Goal: Find specific page/section: Find specific page/section

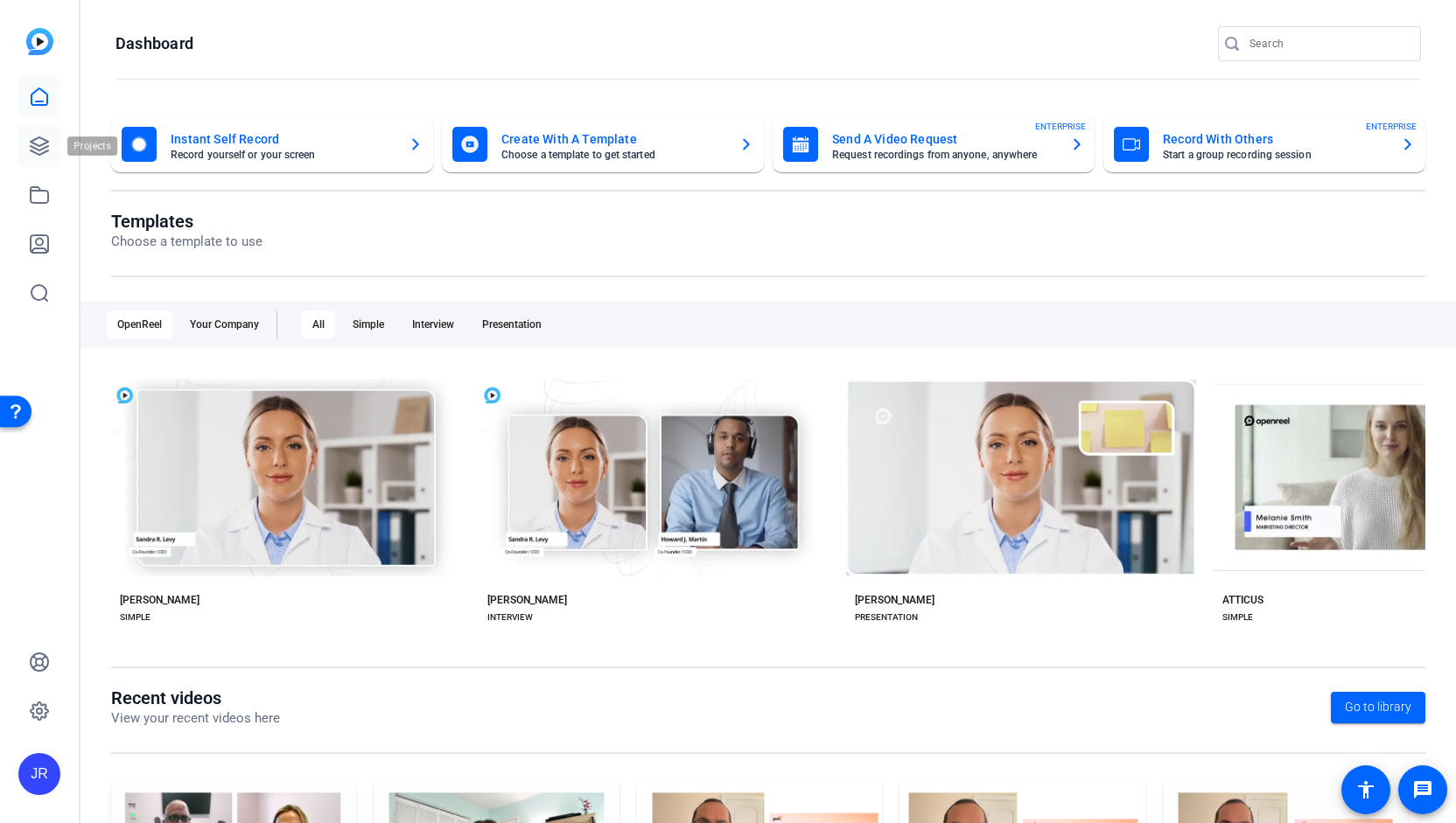
click at [46, 141] on icon at bounding box center [39, 147] width 18 height 18
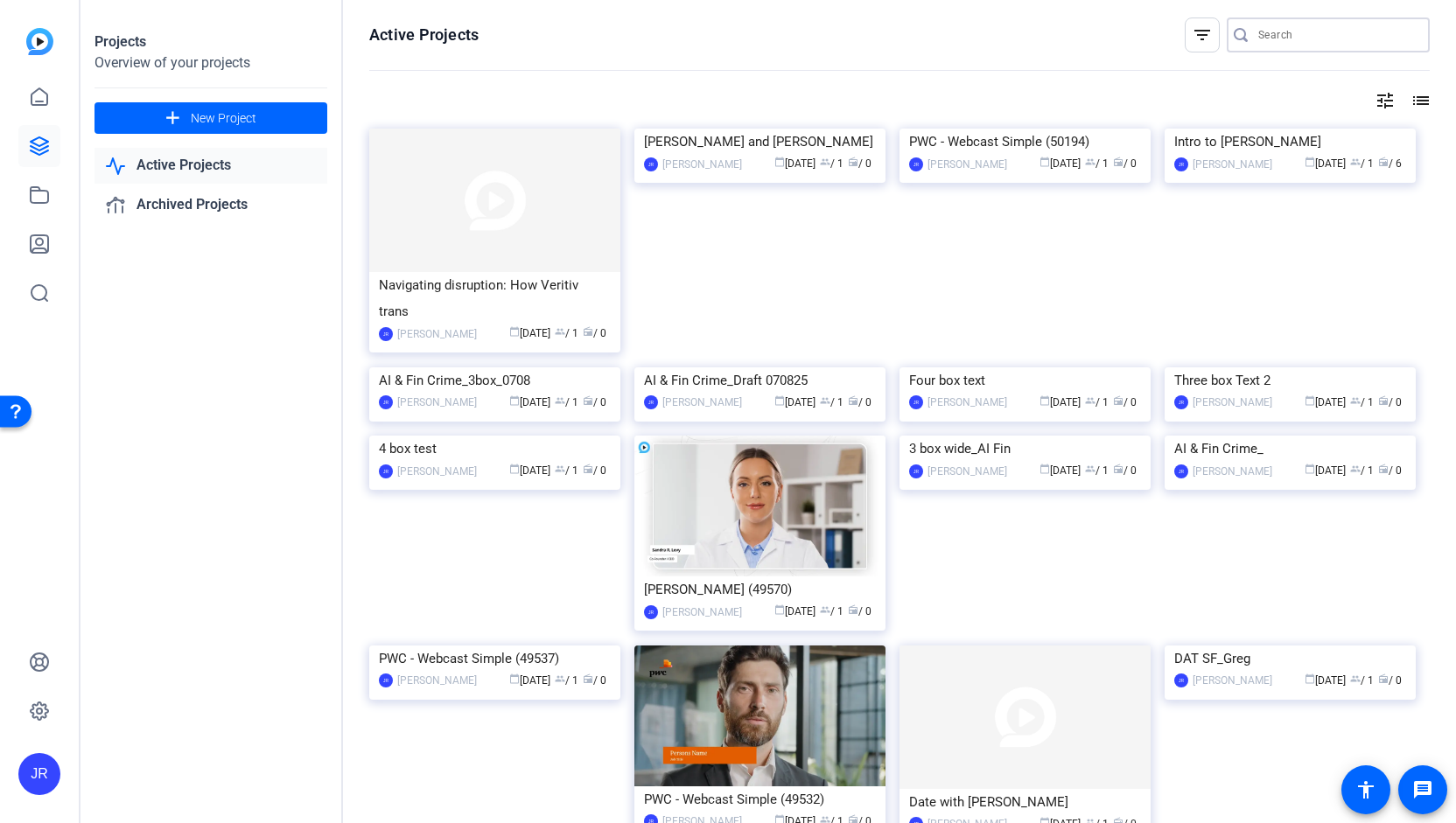
click at [1259, 29] on input "Search" at bounding box center [1337, 34] width 157 height 21
type input "tas"
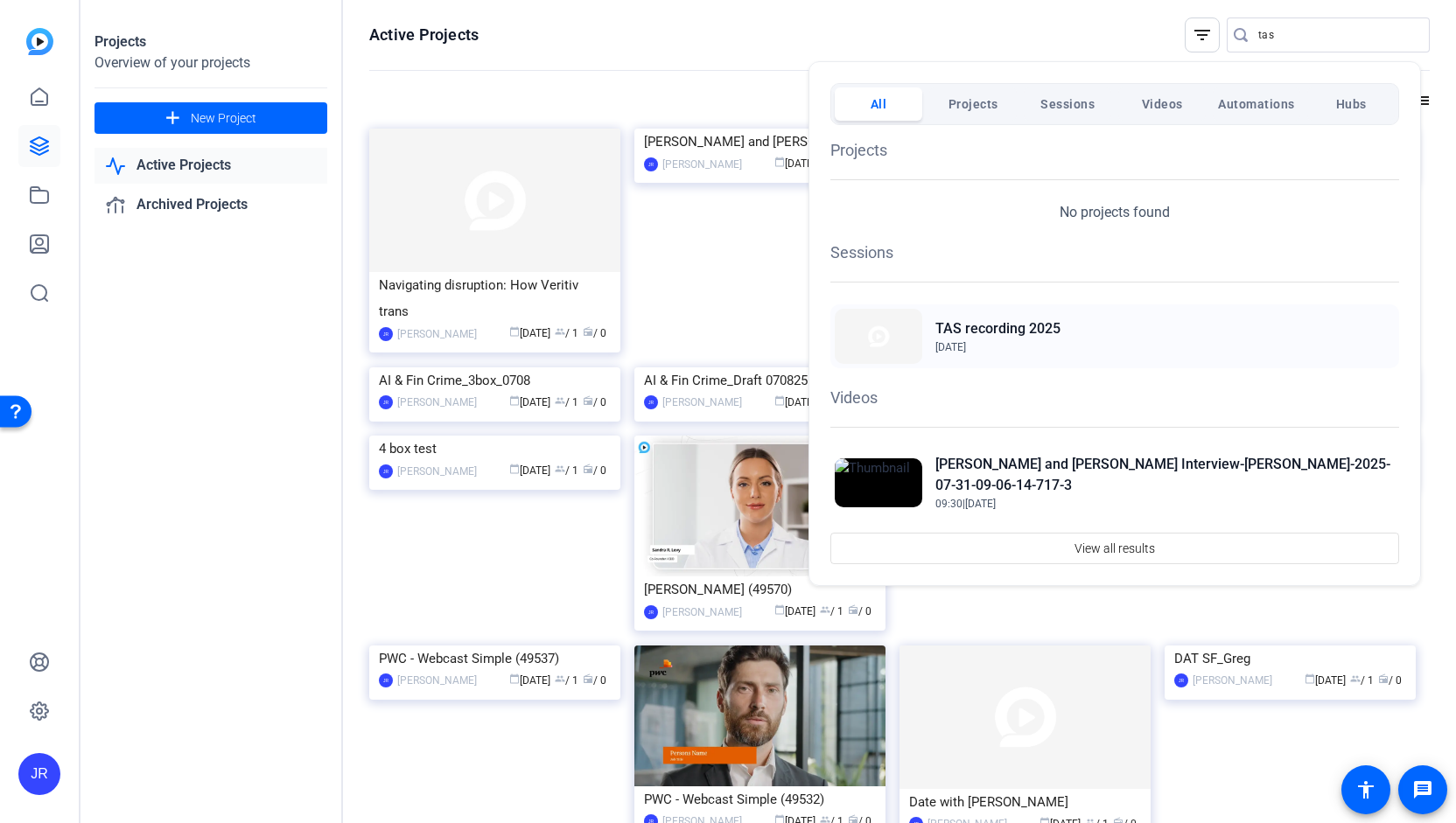
click at [1031, 332] on h2 "TAS recording 2025" at bounding box center [998, 328] width 125 height 21
click at [1288, 29] on div at bounding box center [728, 411] width 1456 height 823
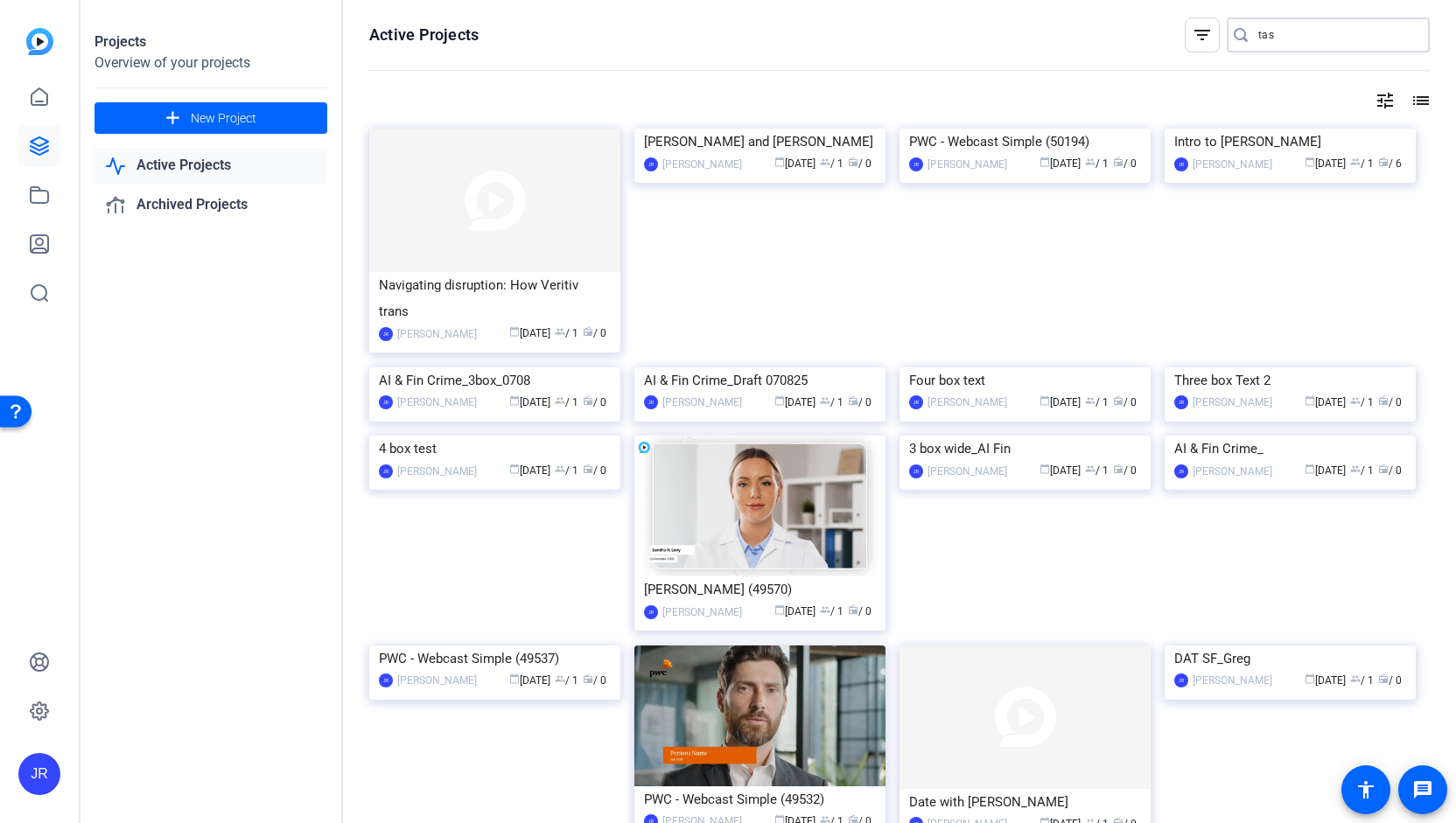
click at [1288, 29] on input "tas" at bounding box center [1337, 34] width 157 height 21
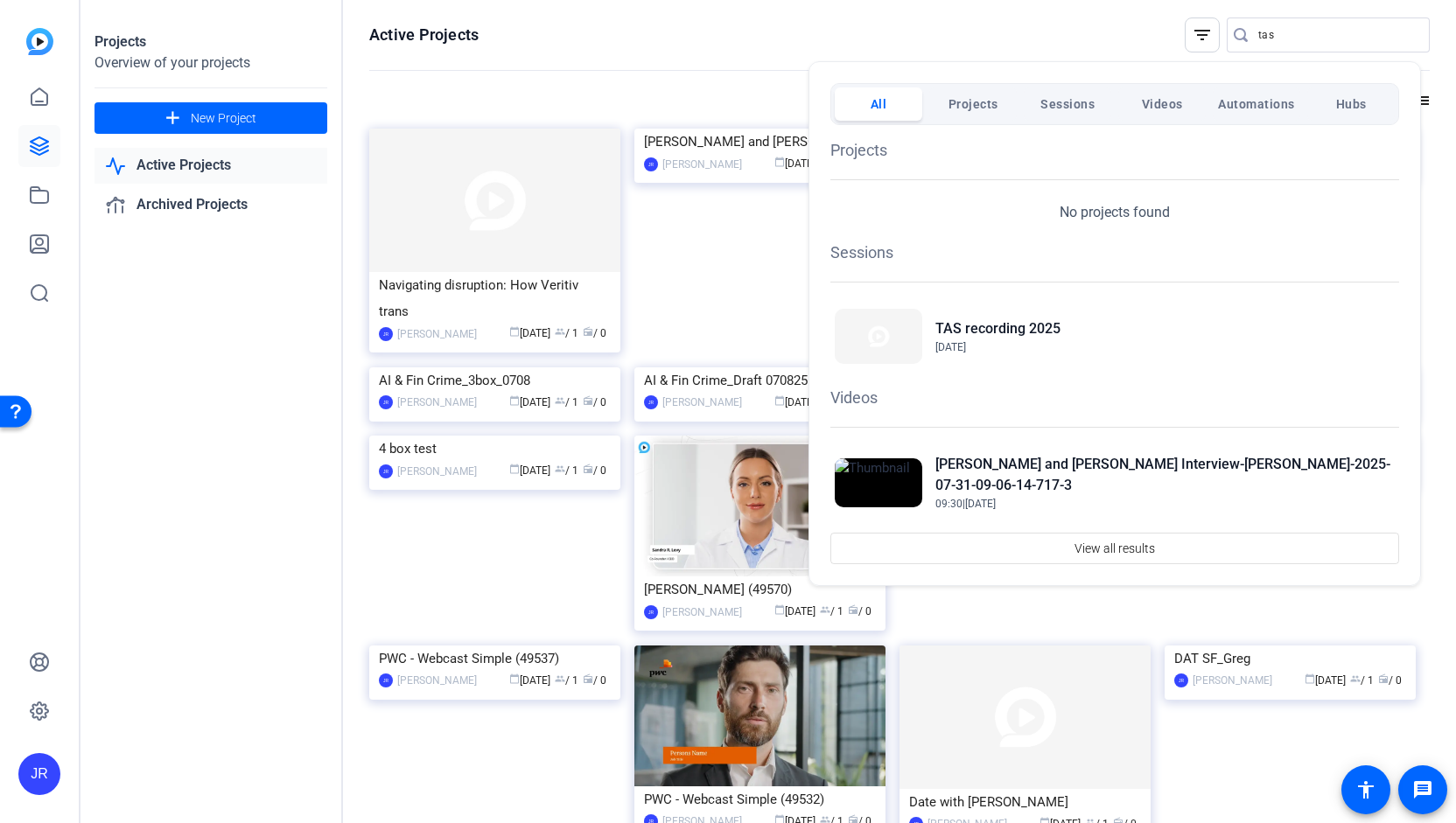
click at [39, 149] on div at bounding box center [728, 411] width 1456 height 823
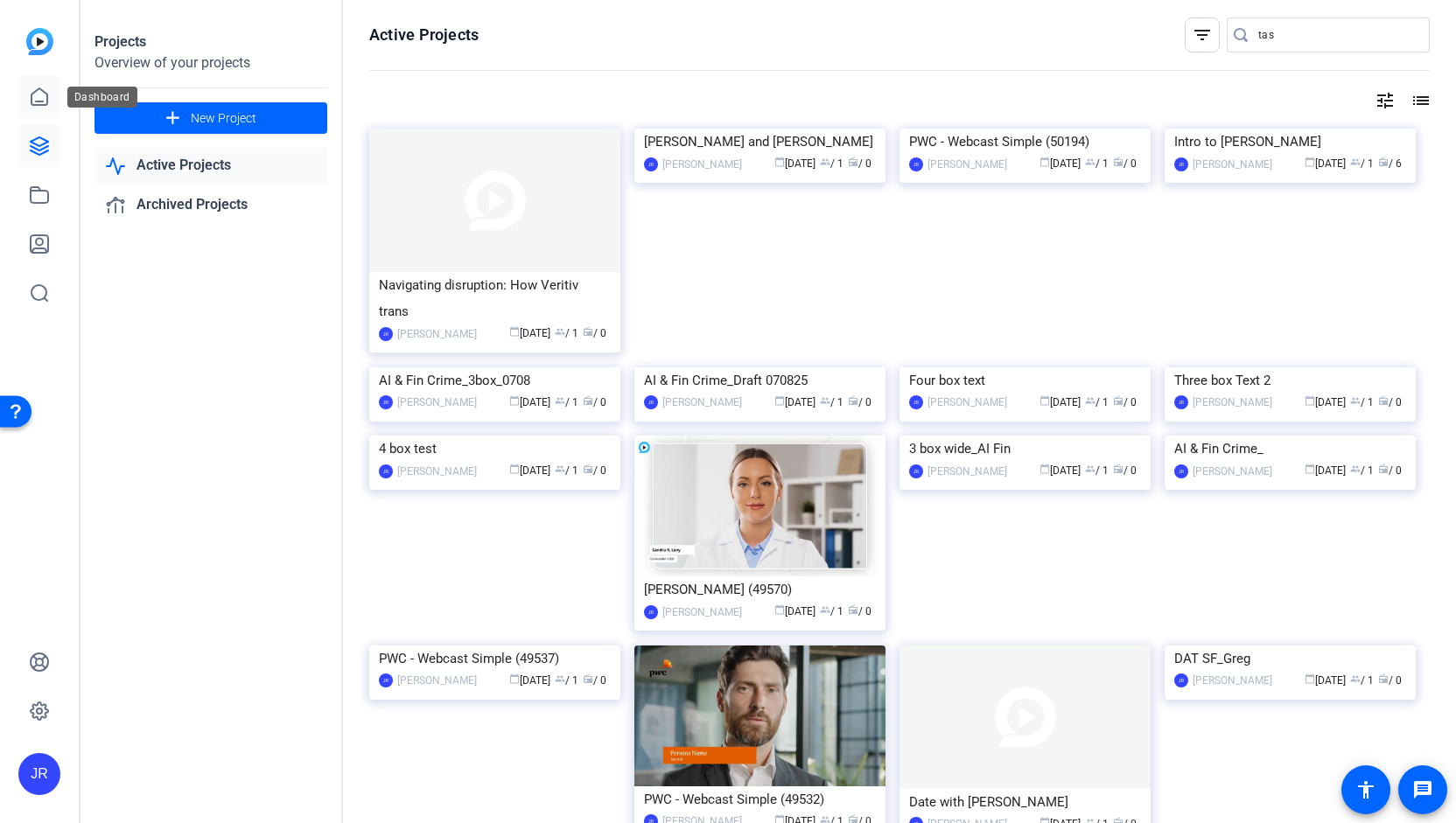
click at [33, 105] on icon at bounding box center [38, 97] width 21 height 21
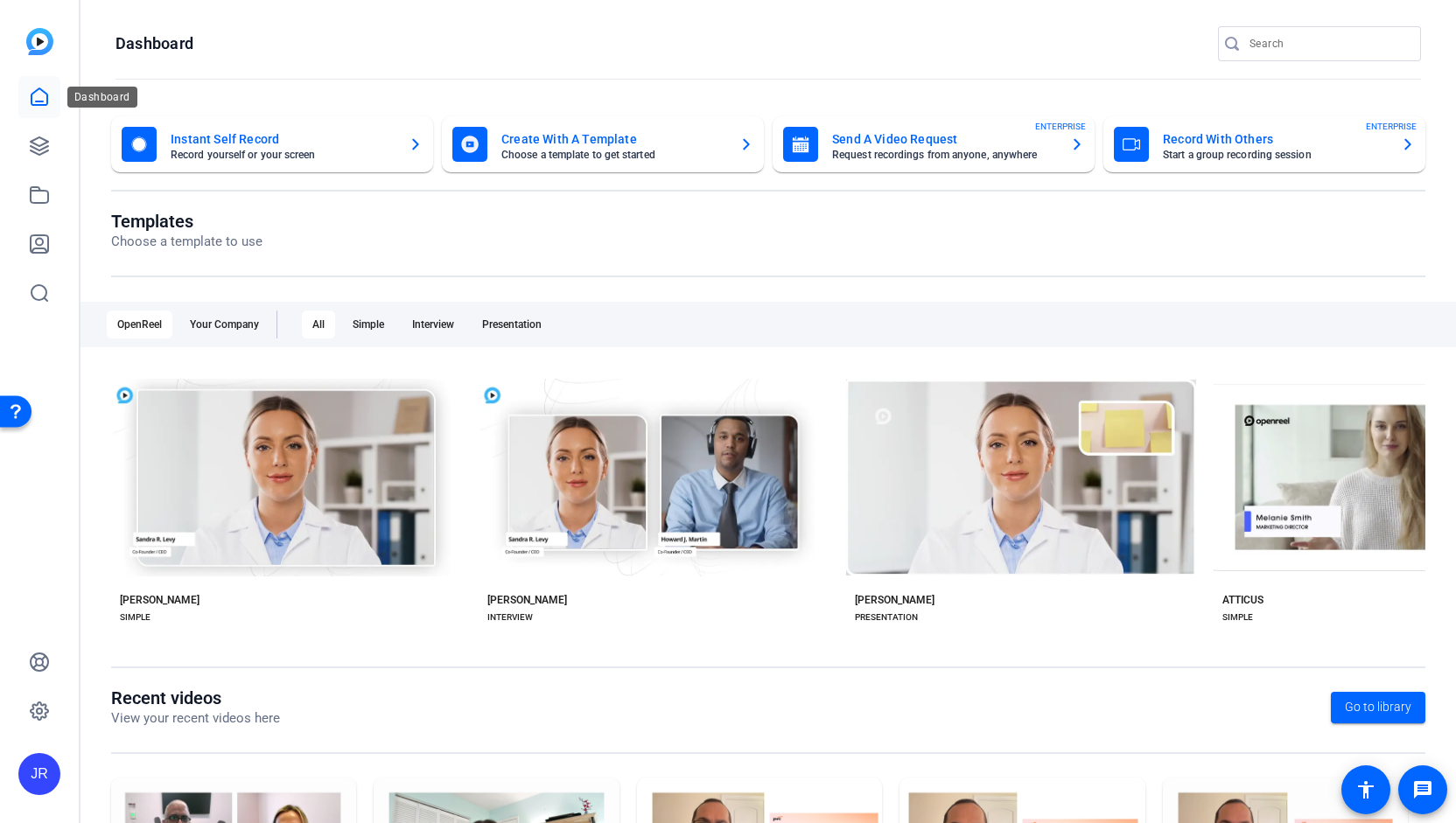
click at [38, 107] on link at bounding box center [39, 97] width 42 height 42
click at [33, 151] on icon at bounding box center [39, 147] width 18 height 18
